Goal: Task Accomplishment & Management: Use online tool/utility

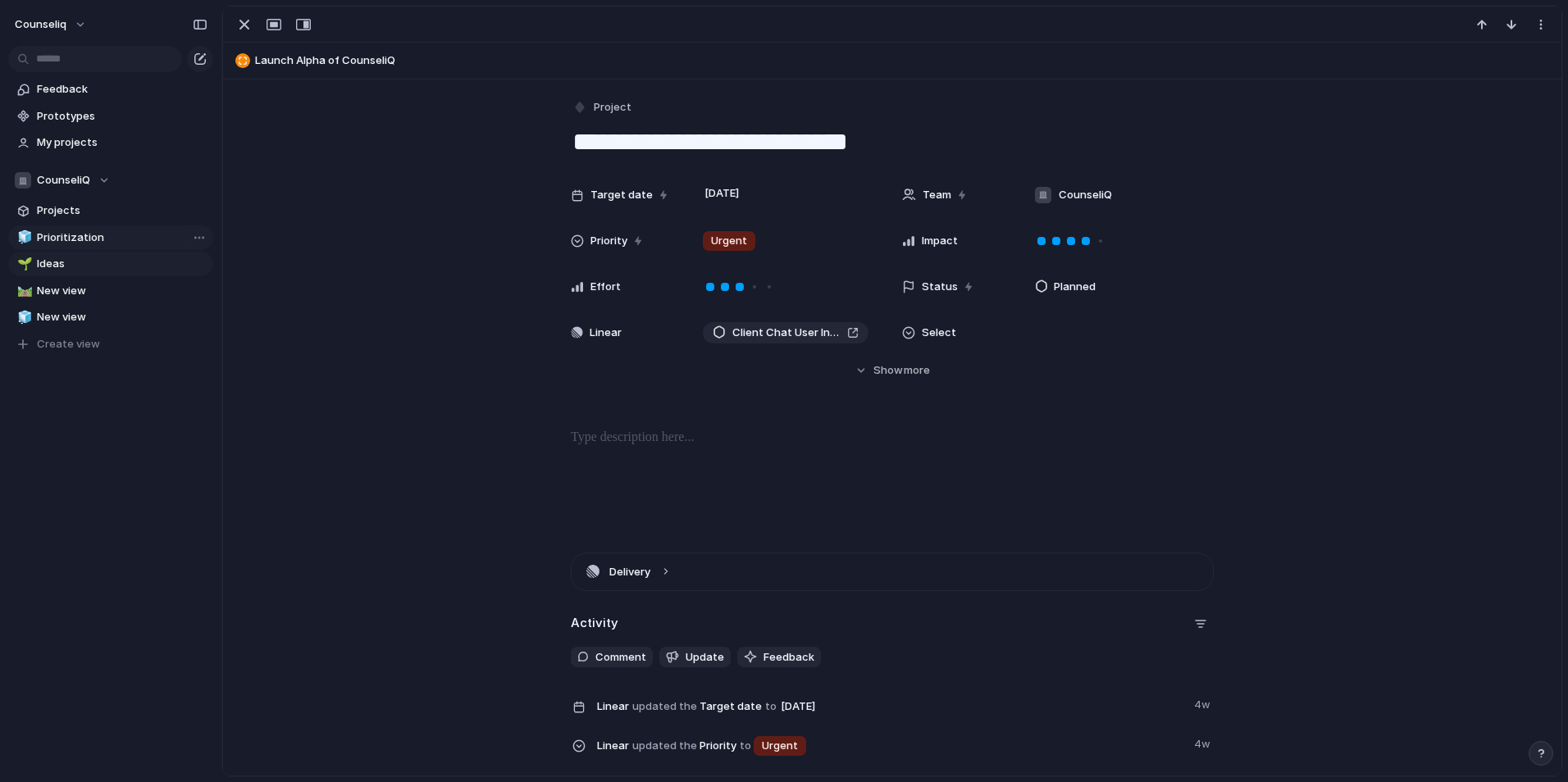
click at [70, 236] on span "Prioritization" at bounding box center [122, 237] width 170 height 16
type input "**********"
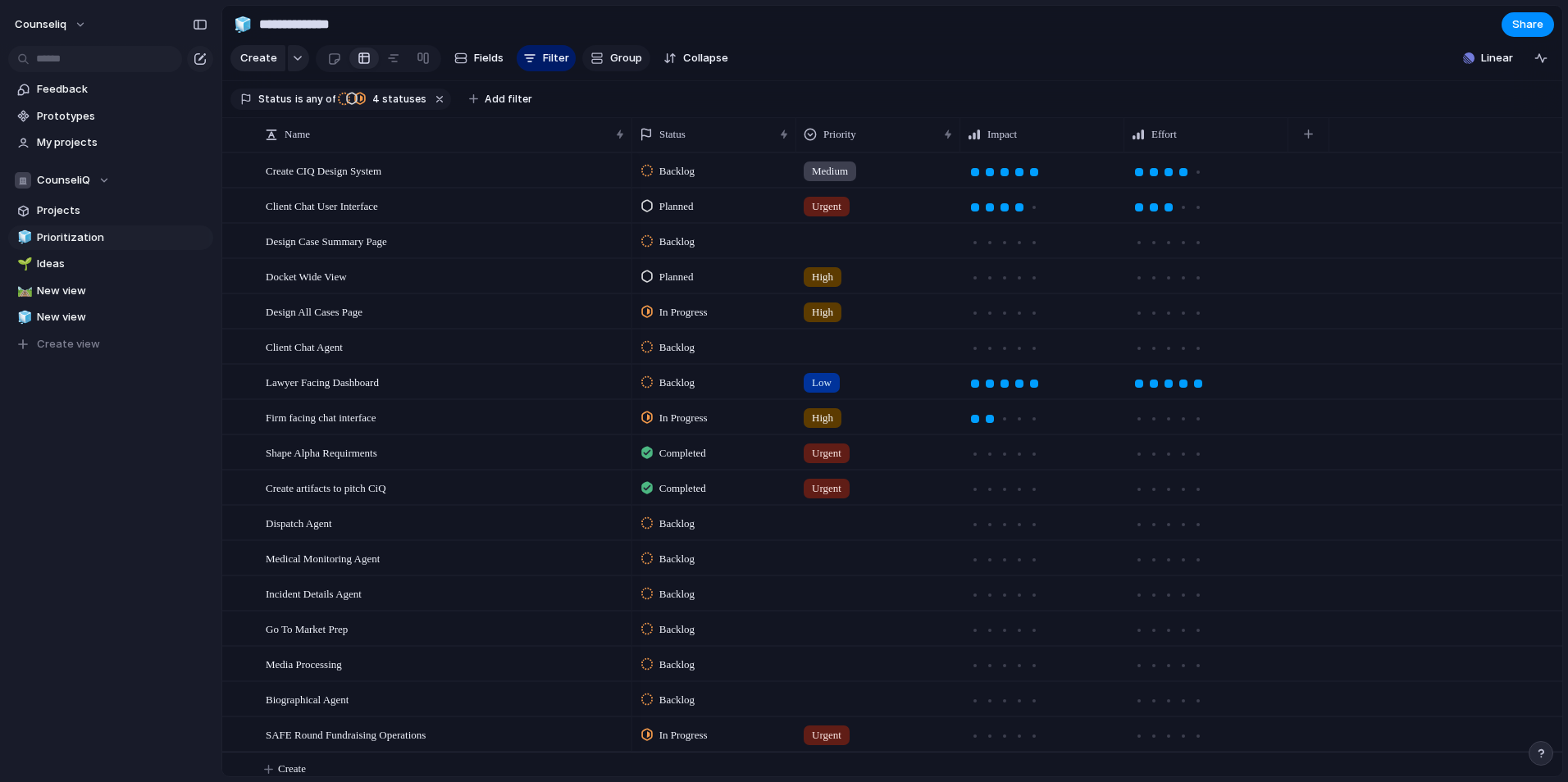
click at [616, 55] on button "Group" at bounding box center [616, 58] width 68 height 26
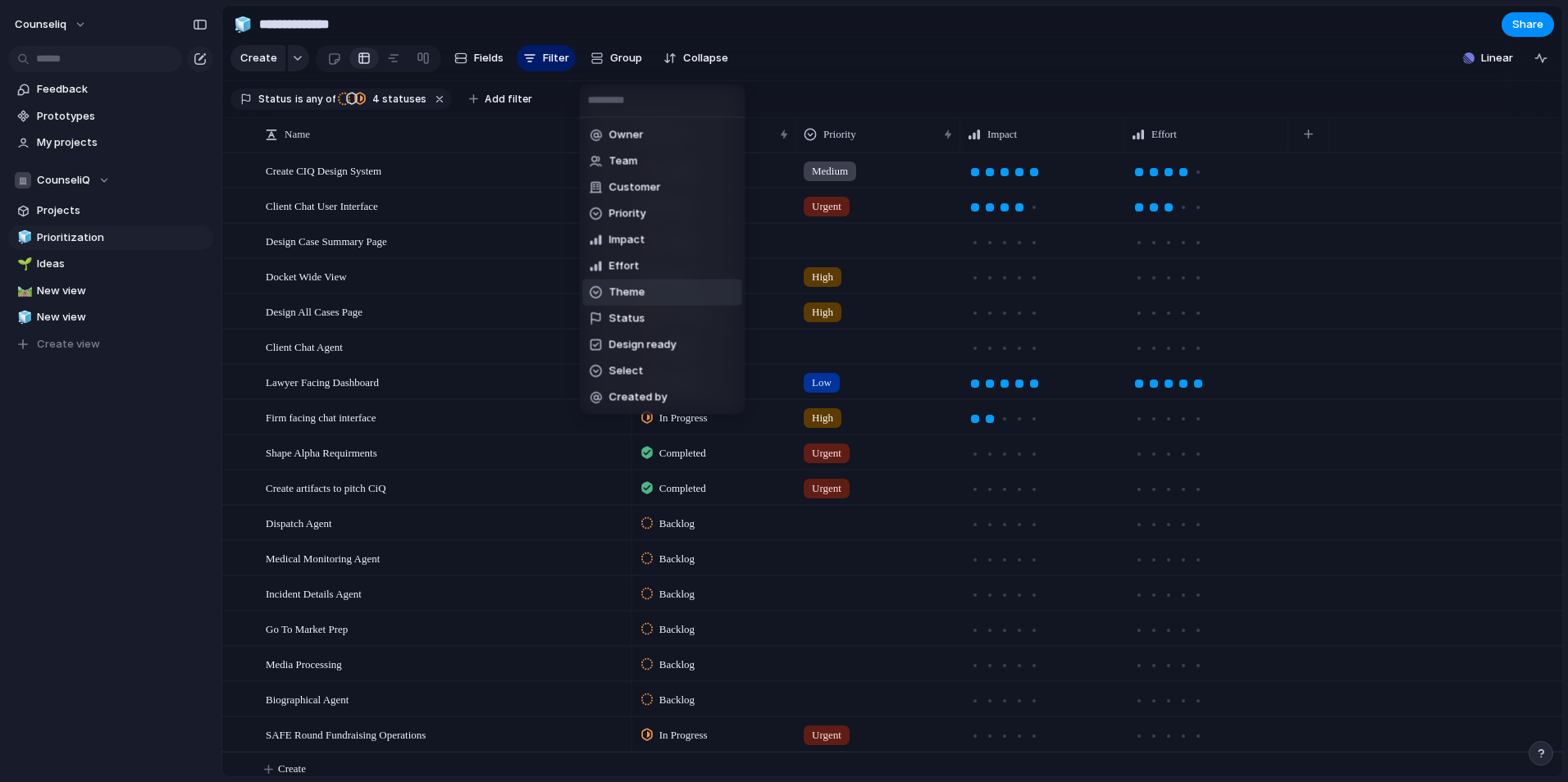
click at [671, 298] on li "Theme" at bounding box center [663, 292] width 159 height 26
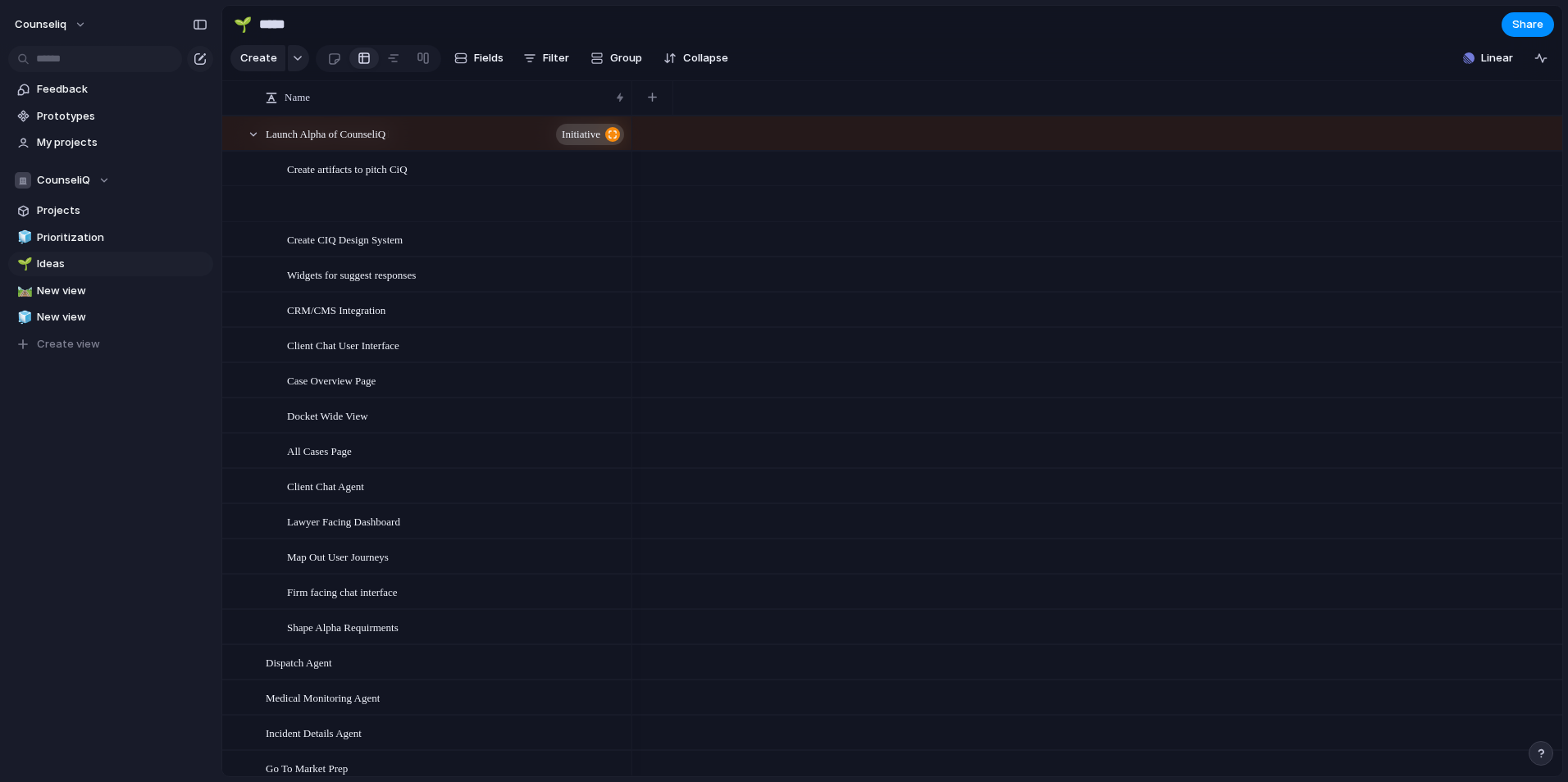
scroll to position [163, 0]
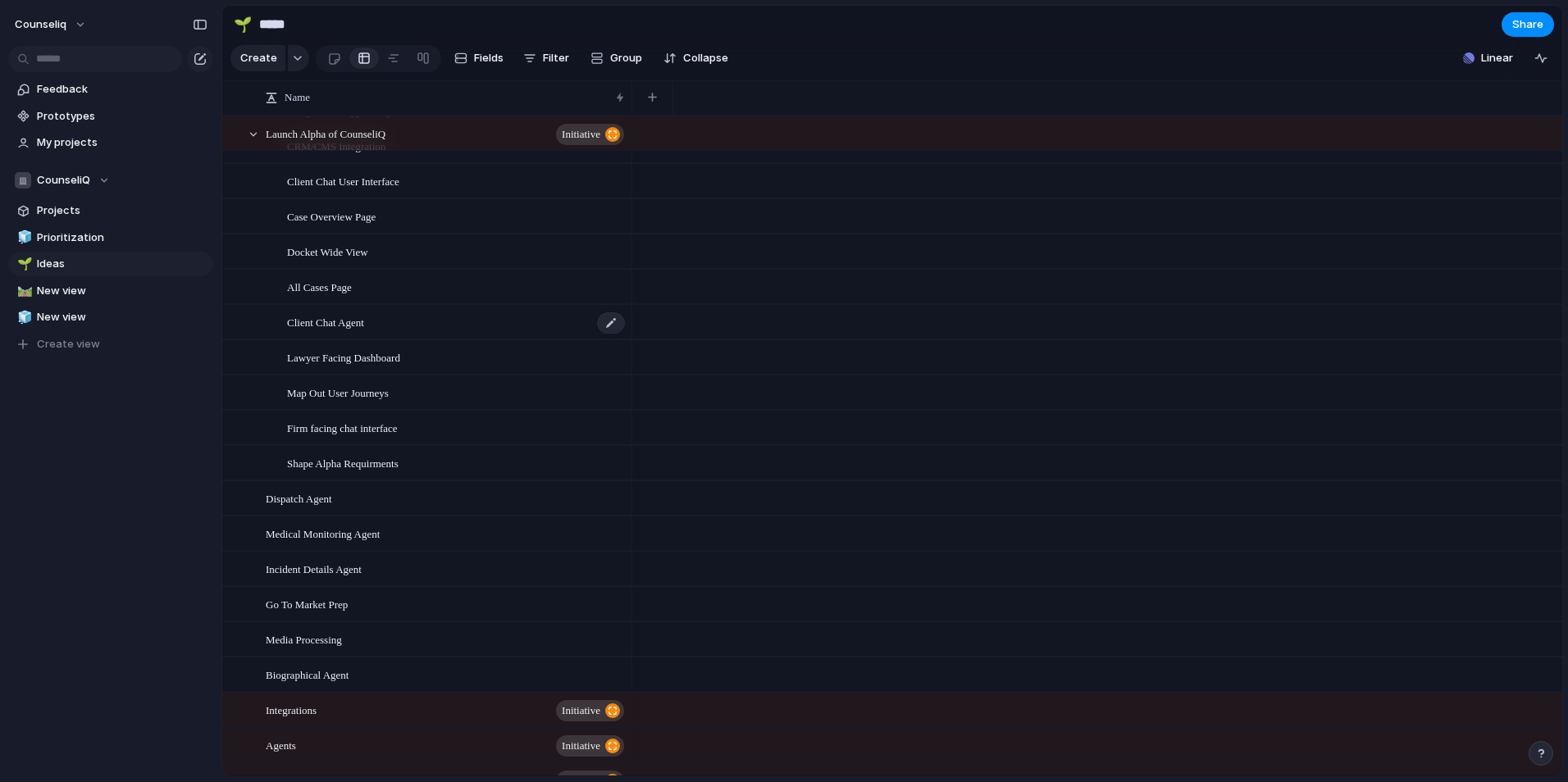
click at [350, 330] on span "Client Chat Agent" at bounding box center [325, 322] width 77 height 19
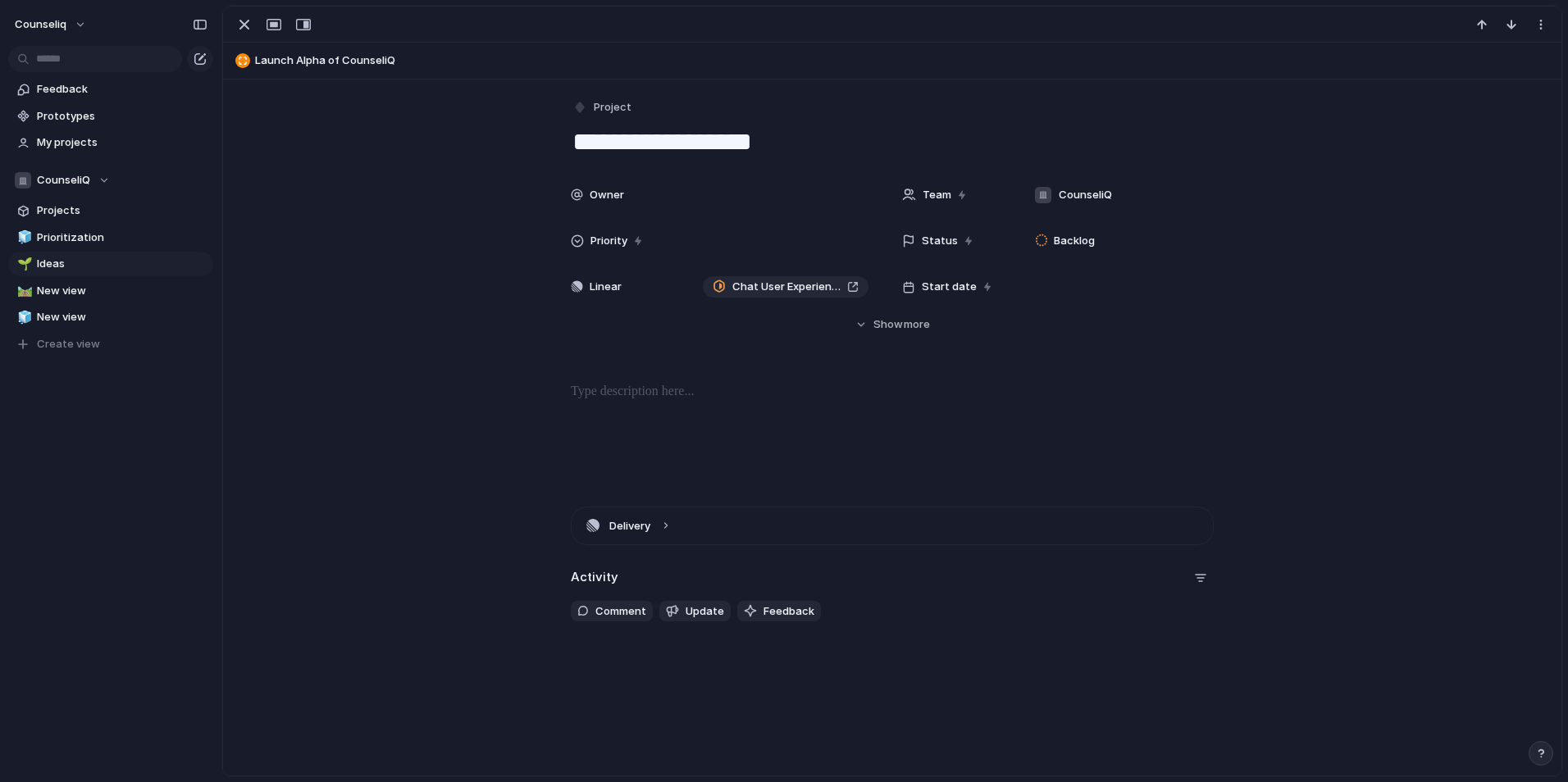
click at [662, 404] on div at bounding box center [891, 434] width 1299 height 105
click at [356, 423] on div at bounding box center [891, 434] width 1299 height 105
click at [589, 202] on span "Owner" at bounding box center [607, 195] width 35 height 16
click at [586, 195] on div "[PERSON_NAME]" at bounding box center [784, 391] width 1568 height 782
click at [388, 236] on div "Owner Team CounseliQ Priority Status Backlog Linear Chat User Experience Quirks…" at bounding box center [891, 256] width 1299 height 154
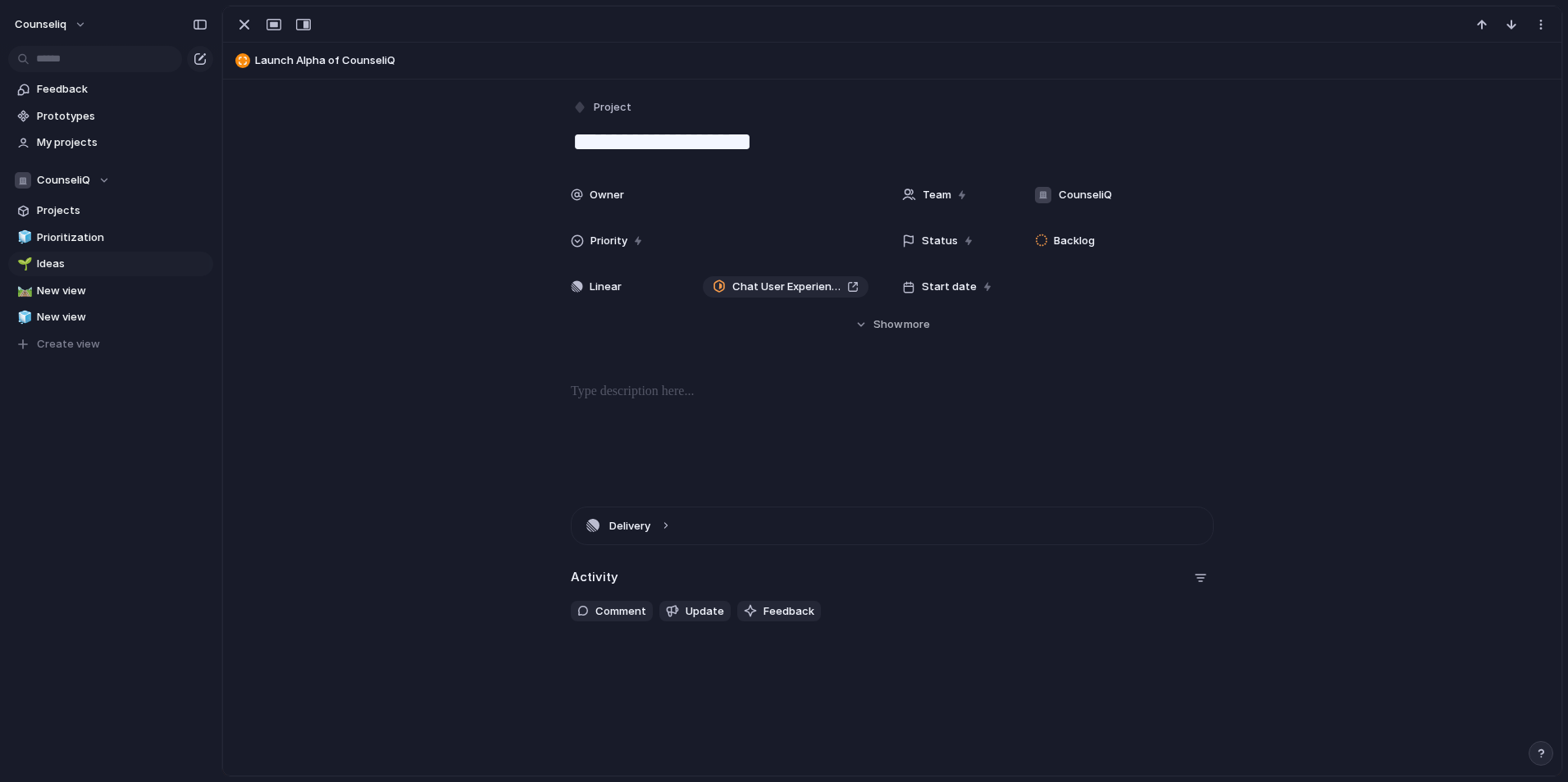
drag, startPoint x: 382, startPoint y: 238, endPoint x: 374, endPoint y: 223, distance: 17.0
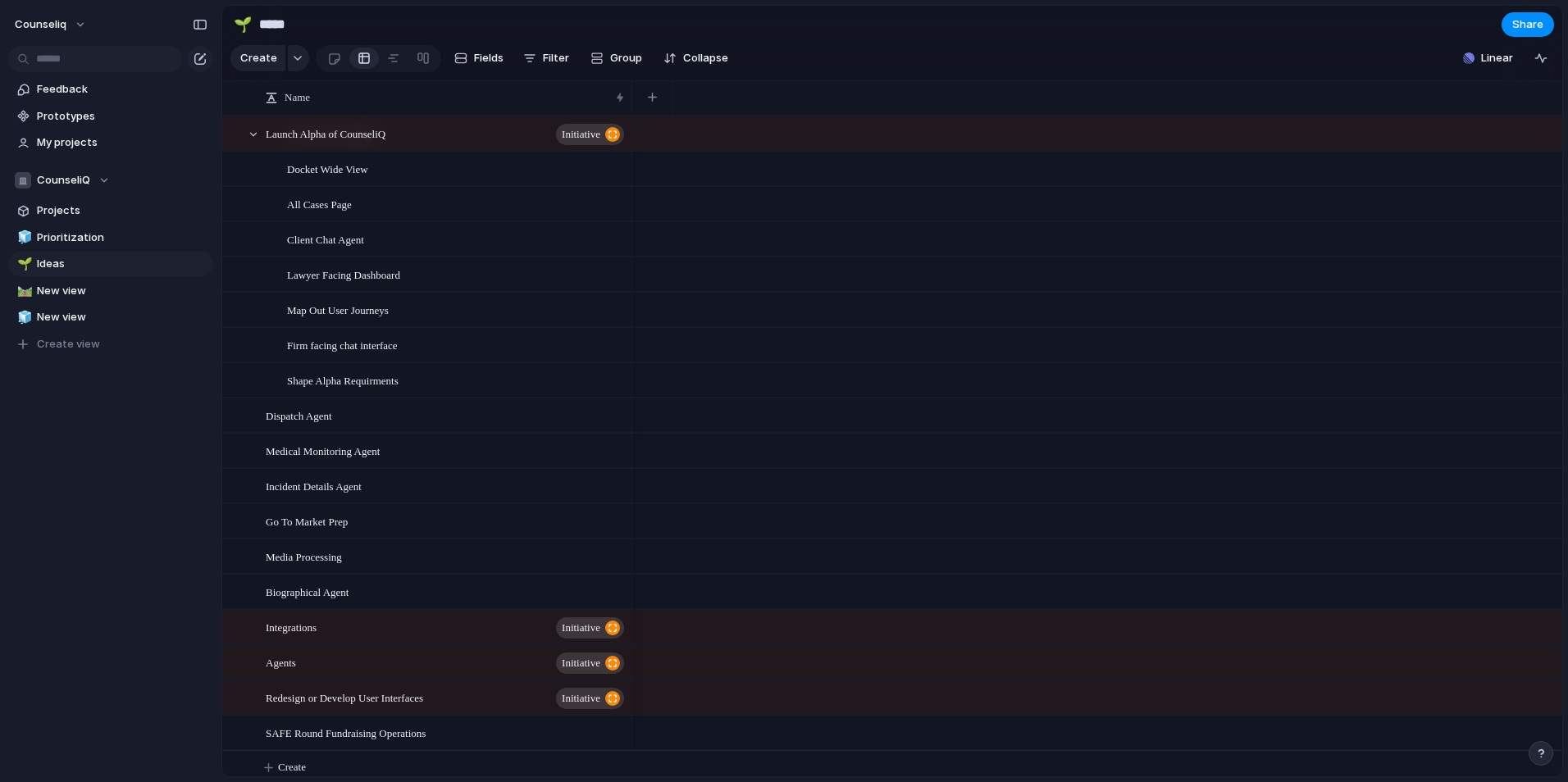
scroll to position [269, 0]
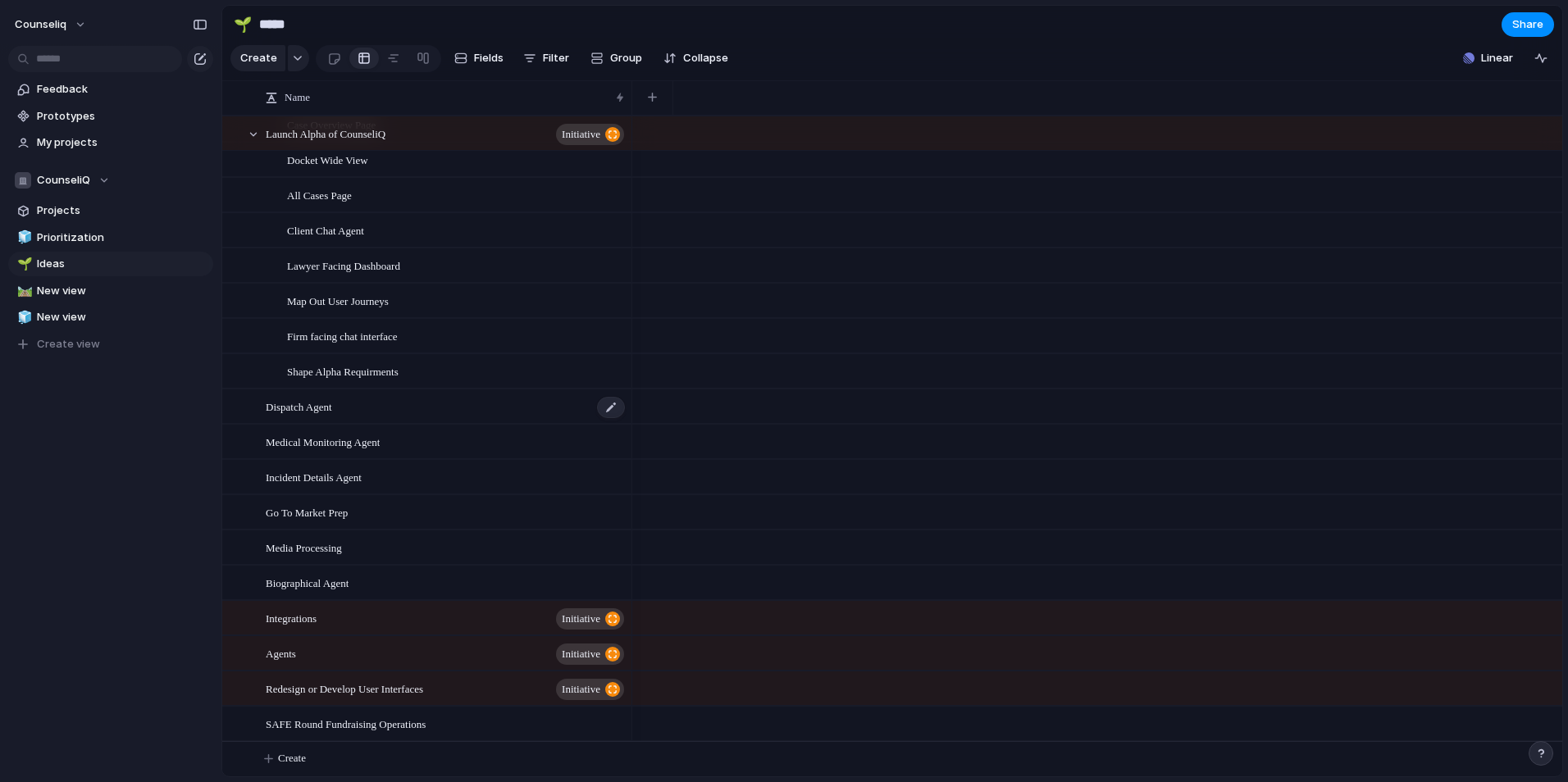
click at [371, 407] on div "Dispatch Agent" at bounding box center [446, 407] width 361 height 34
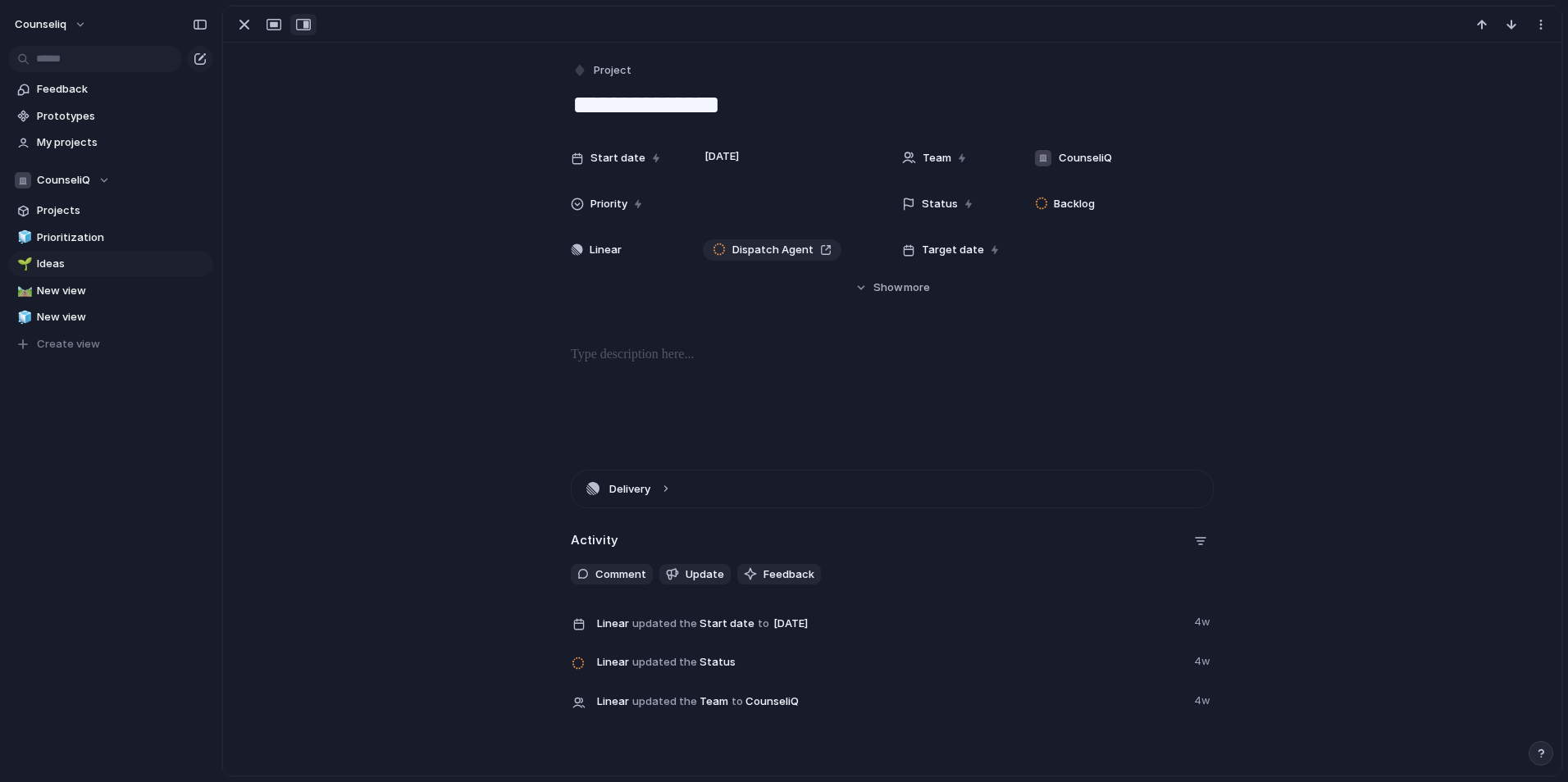
click at [299, 30] on div "button" at bounding box center [303, 24] width 15 height 13
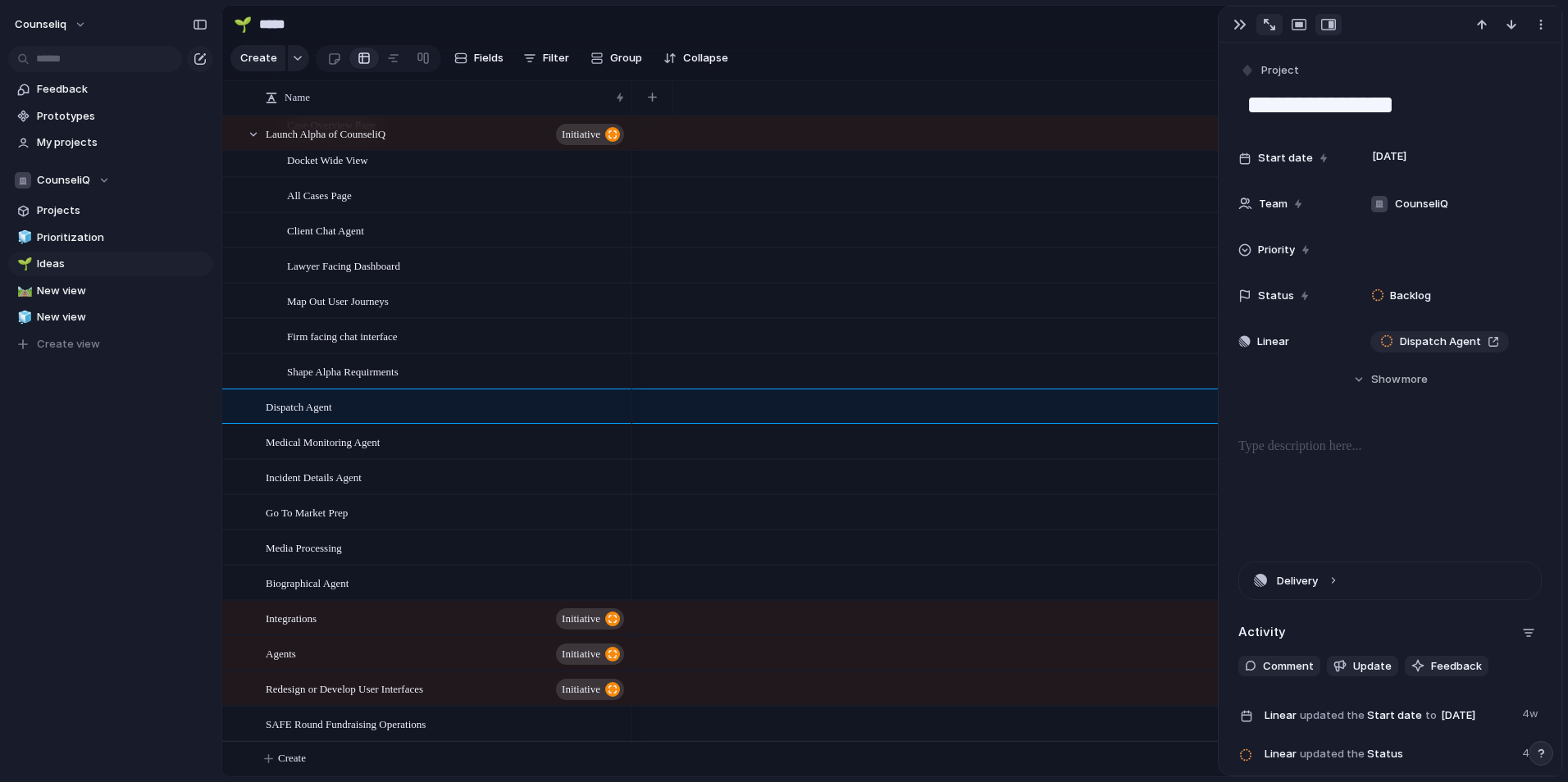
click at [1265, 27] on div "button" at bounding box center [1269, 24] width 11 height 11
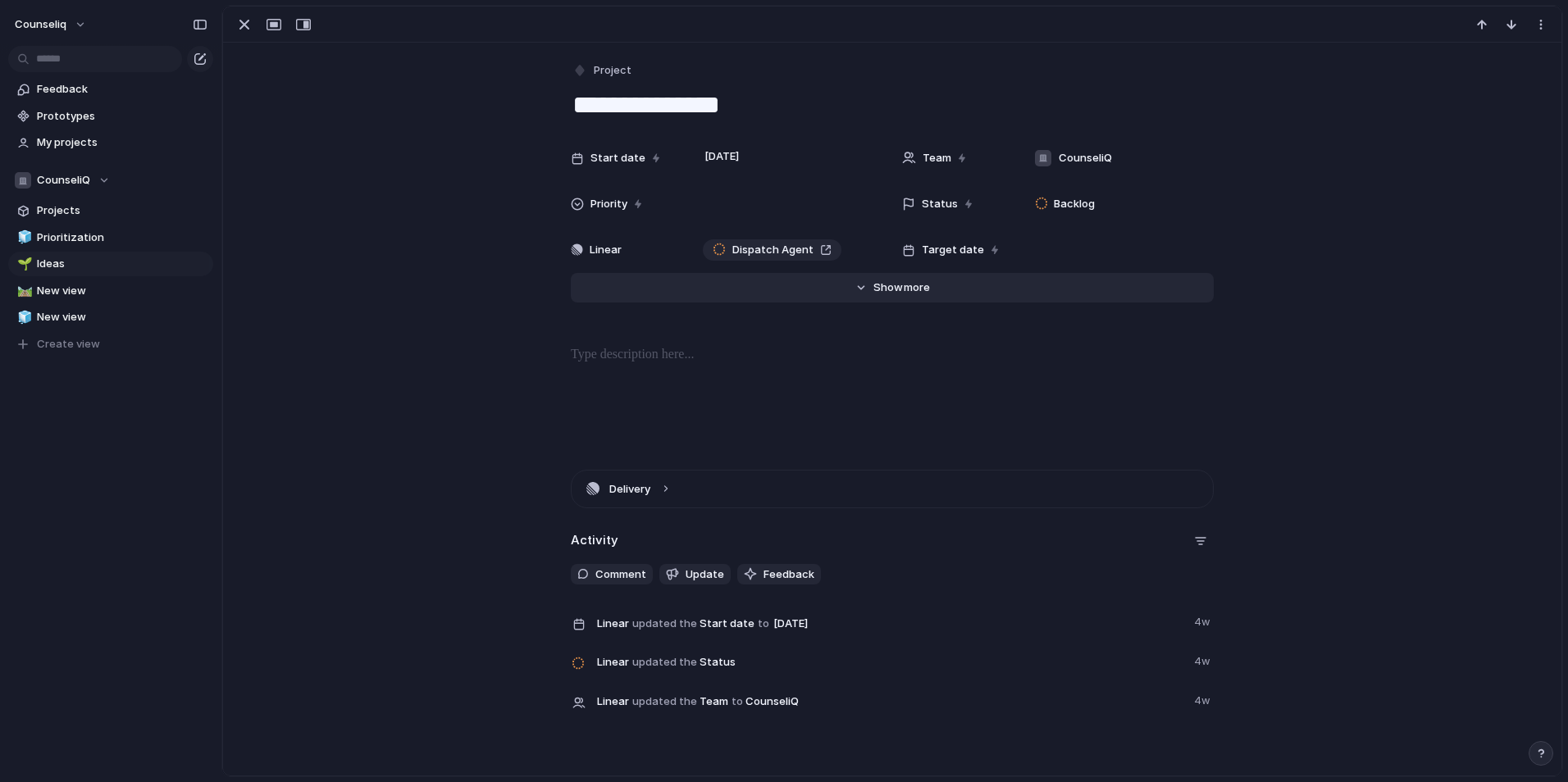
click at [885, 294] on span "Show" at bounding box center [888, 287] width 29 height 16
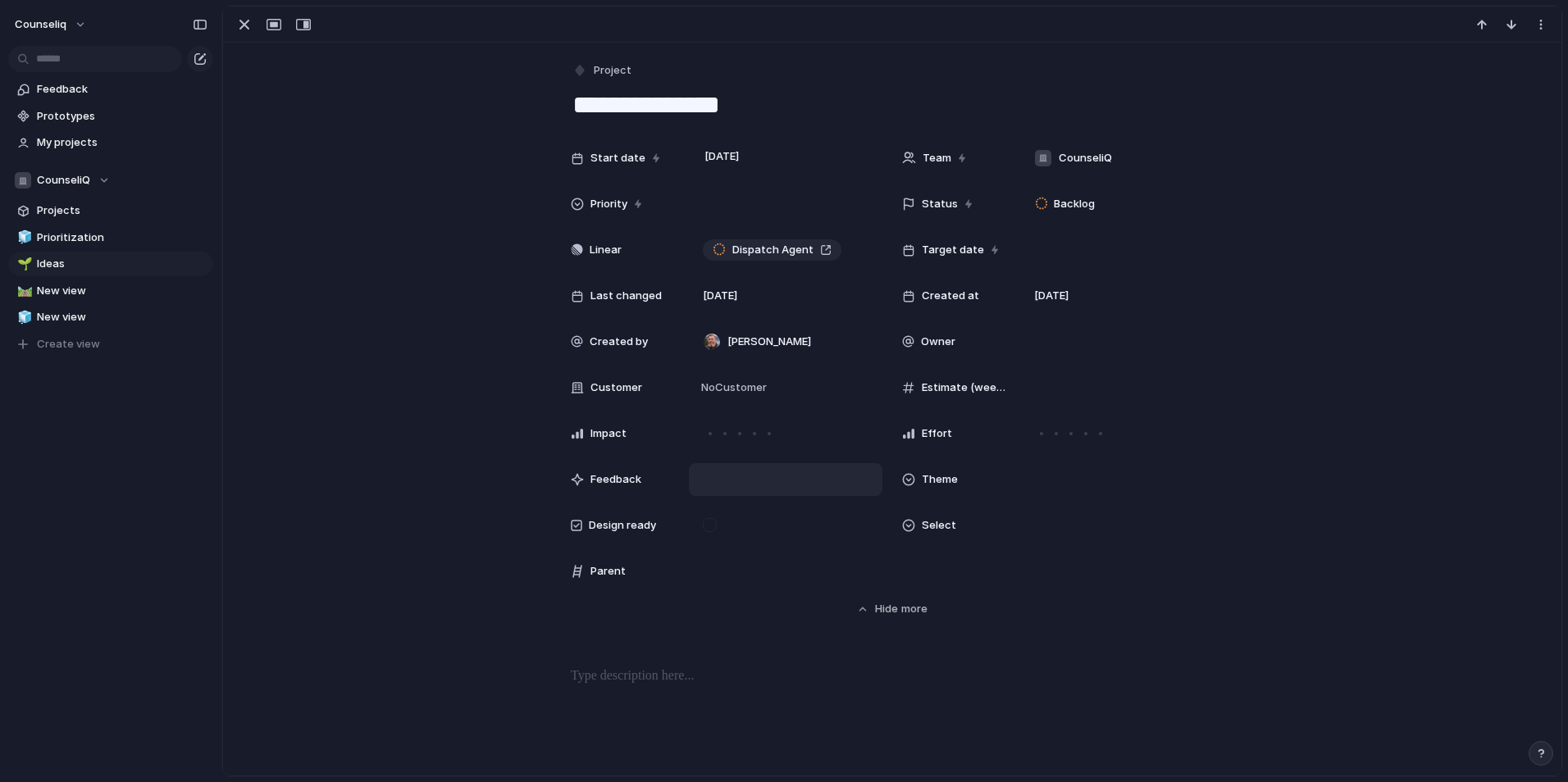
click at [722, 486] on div at bounding box center [786, 479] width 194 height 33
click at [901, 604] on span "more" at bounding box center [914, 608] width 26 height 16
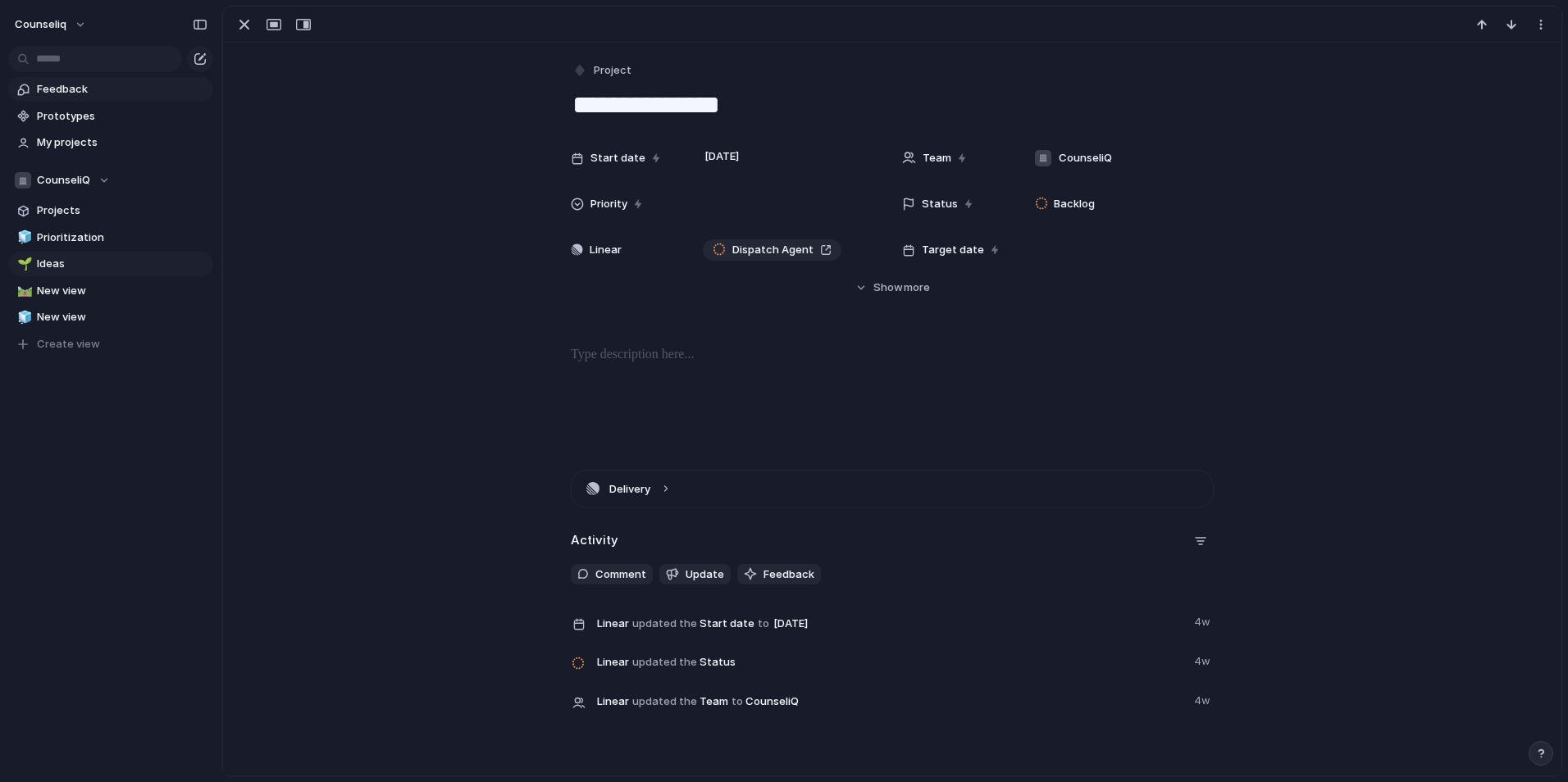
click at [52, 93] on span "Feedback" at bounding box center [122, 89] width 170 height 16
